Goal: Information Seeking & Learning: Check status

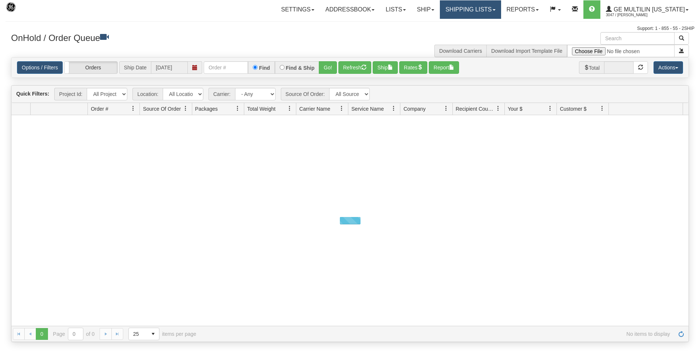
click at [465, 10] on link "Shipping lists" at bounding box center [470, 9] width 61 height 18
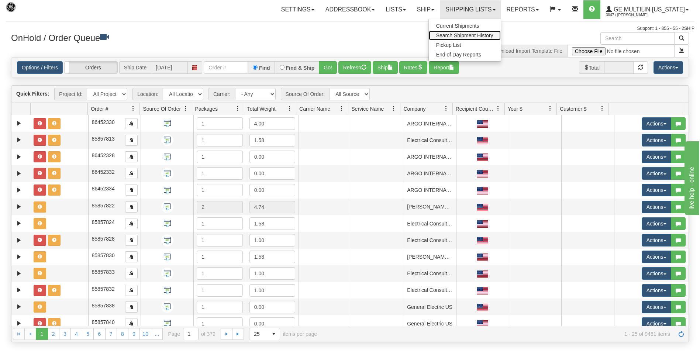
click at [461, 34] on span "Search Shipment History" at bounding box center [464, 35] width 57 height 6
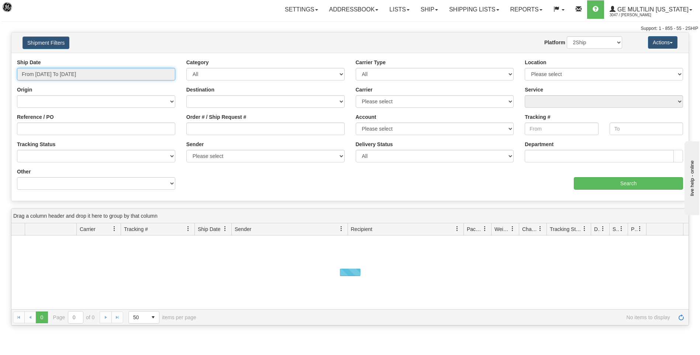
type input "[DATE]"
click at [116, 71] on input "From 08/12/2025 To 08/13/2025" at bounding box center [96, 74] width 158 height 13
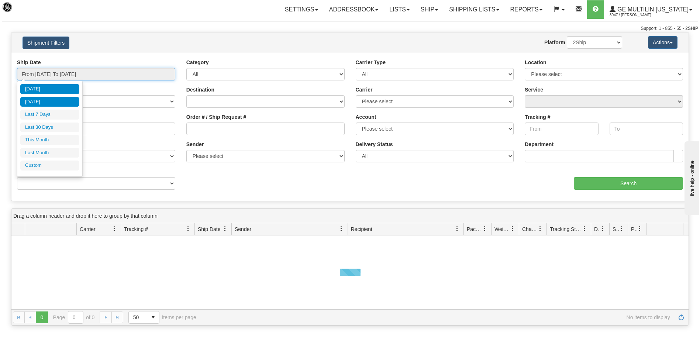
type input "08/12/2025"
type input "08/07/2025"
type input "[DATE]"
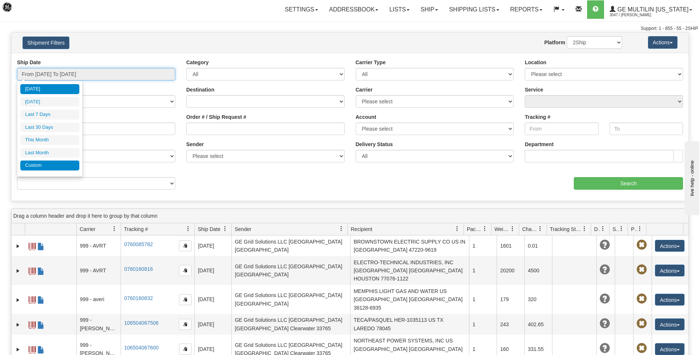
type input "07/01/2025"
type input "07/31/2025"
type input "[DATE]"
click at [38, 168] on li "Custom" at bounding box center [49, 166] width 59 height 10
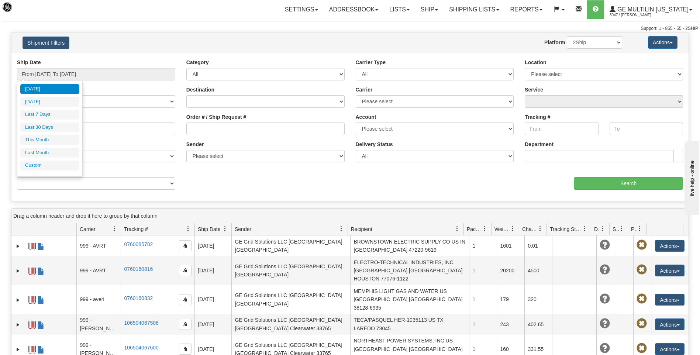
type input "07/01/2025"
type input "07/31/2025"
type input "08/01/2025"
type input "08/31/2025"
type input "07/28/2025"
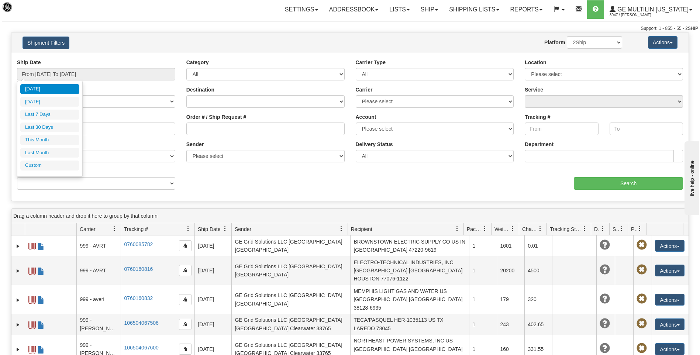
type input "[DATE]"
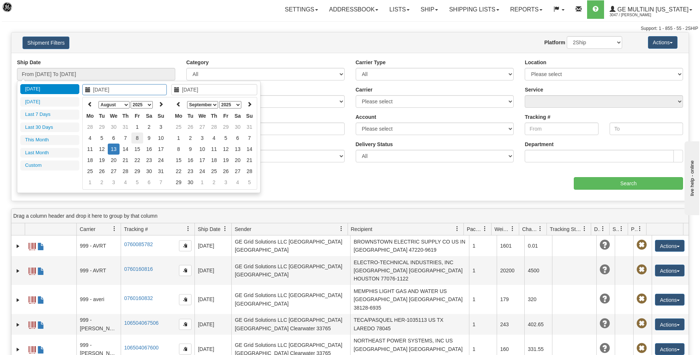
type input "08/08/2025"
click at [138, 137] on td "8" at bounding box center [137, 137] width 12 height 11
type input "08/08/2025"
click at [138, 137] on td "8" at bounding box center [137, 137] width 12 height 11
type input "From 08/08/2025 To 08/08/2025"
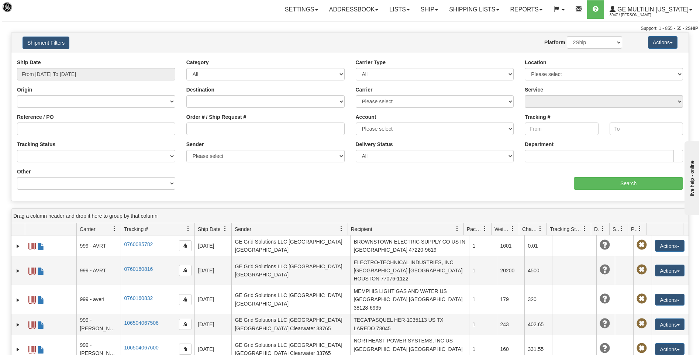
click at [402, 81] on div "Carrier Type All Most Common Small Package (Parcel / Courier) International Les…" at bounding box center [434, 72] width 169 height 27
click at [402, 76] on select "All Most Common Small Package (Parcel / Courier) International Less Than Truckl…" at bounding box center [435, 74] width 158 height 13
click at [391, 74] on select "All Most Common Small Package (Parcel / Courier) International Less Than Truckl…" at bounding box center [435, 74] width 158 height 13
click at [410, 101] on select "Please select DHL FedEx Express® FedEx® LTL My Carrier UPS" at bounding box center [435, 101] width 158 height 13
select select "2"
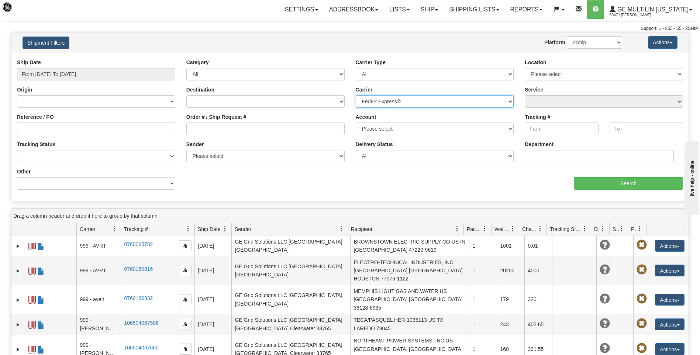
click at [356, 95] on select "Please select DHL FedEx Express® FedEx® LTL My Carrier UPS" at bounding box center [435, 101] width 158 height 13
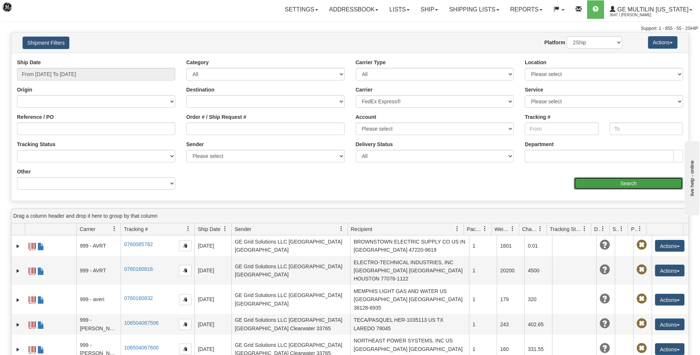
click at [604, 187] on input "Search" at bounding box center [628, 183] width 109 height 13
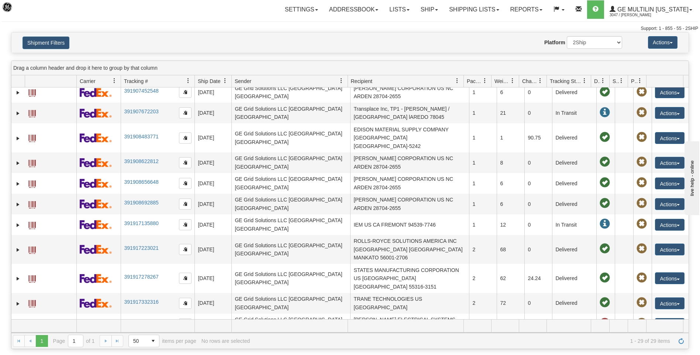
scroll to position [111, 0]
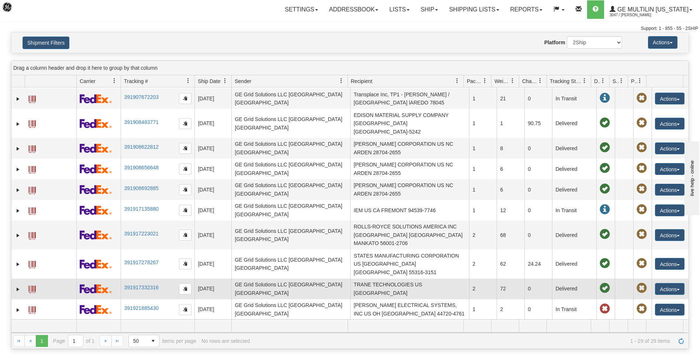
click at [31, 286] on span at bounding box center [31, 289] width 7 height 7
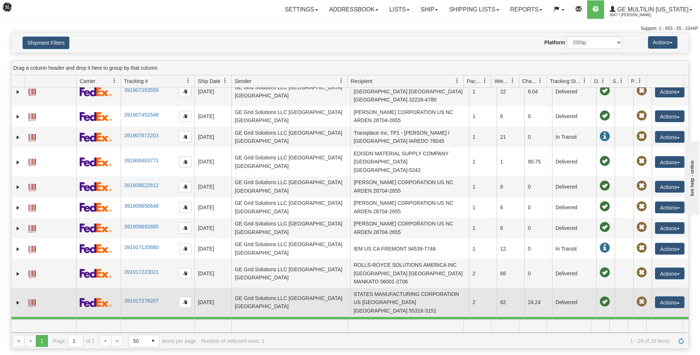
scroll to position [109, 0]
